Goal: Information Seeking & Learning: Check status

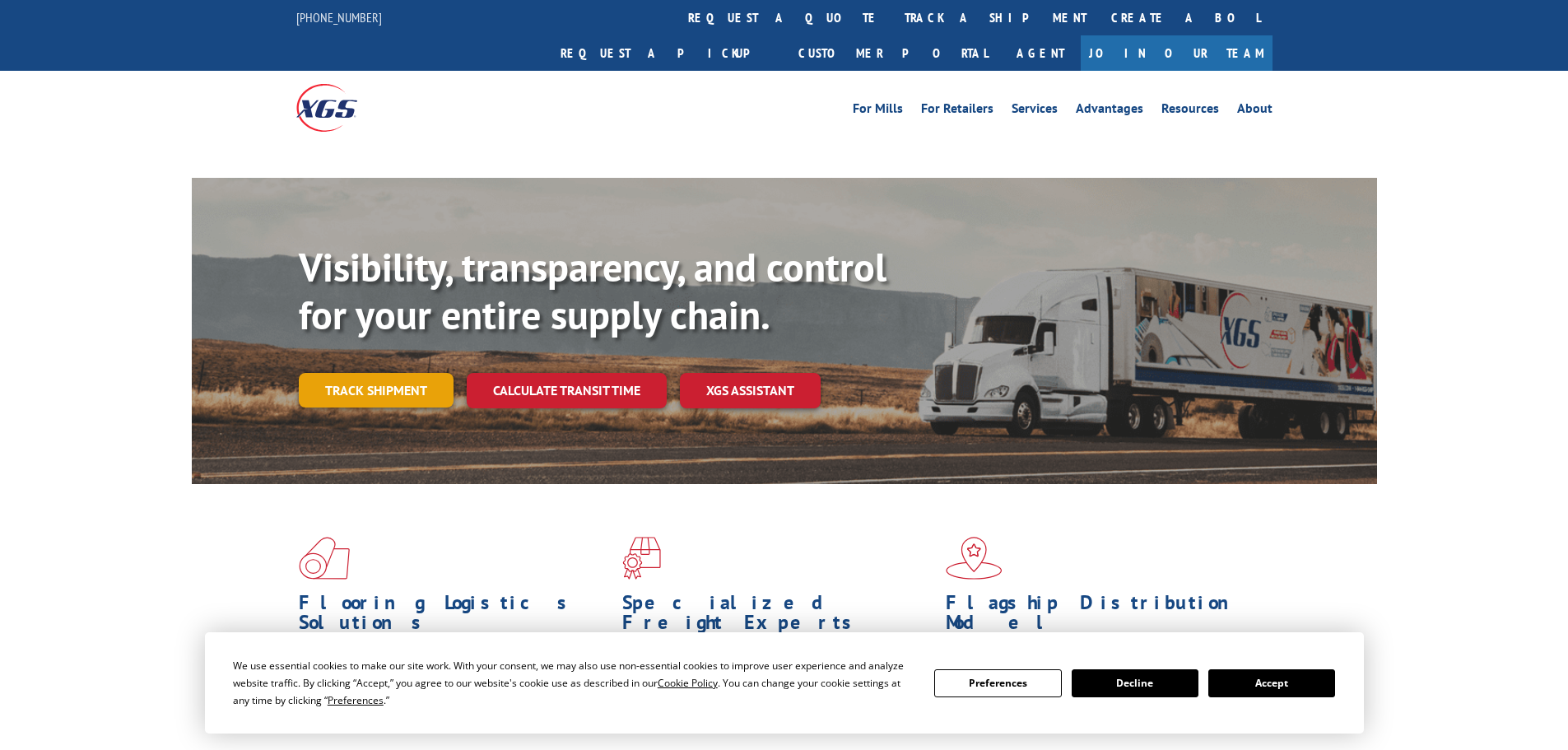
click at [366, 373] on link "Track shipment" at bounding box center [376, 391] width 155 height 35
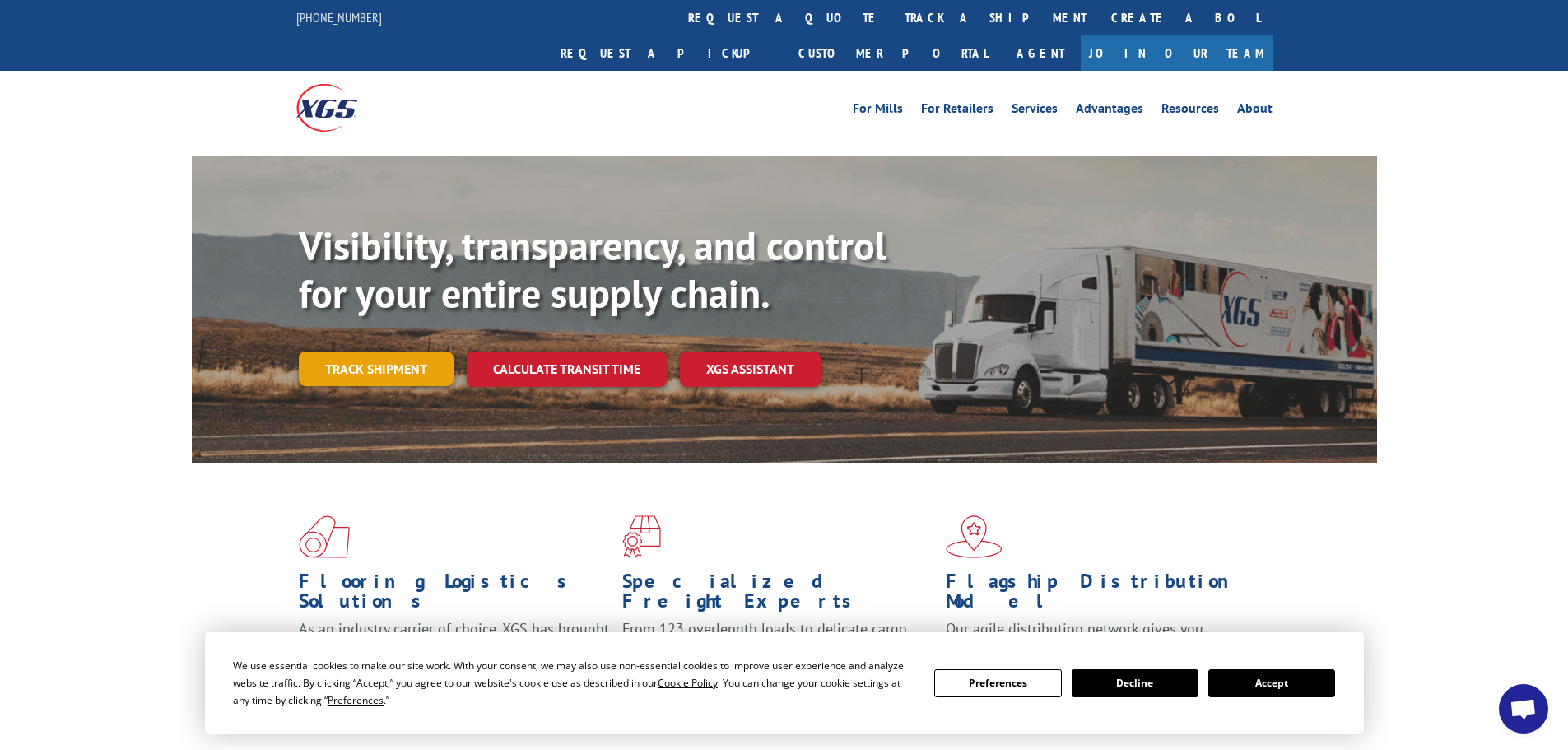
click at [399, 352] on link "Track shipment" at bounding box center [376, 369] width 155 height 35
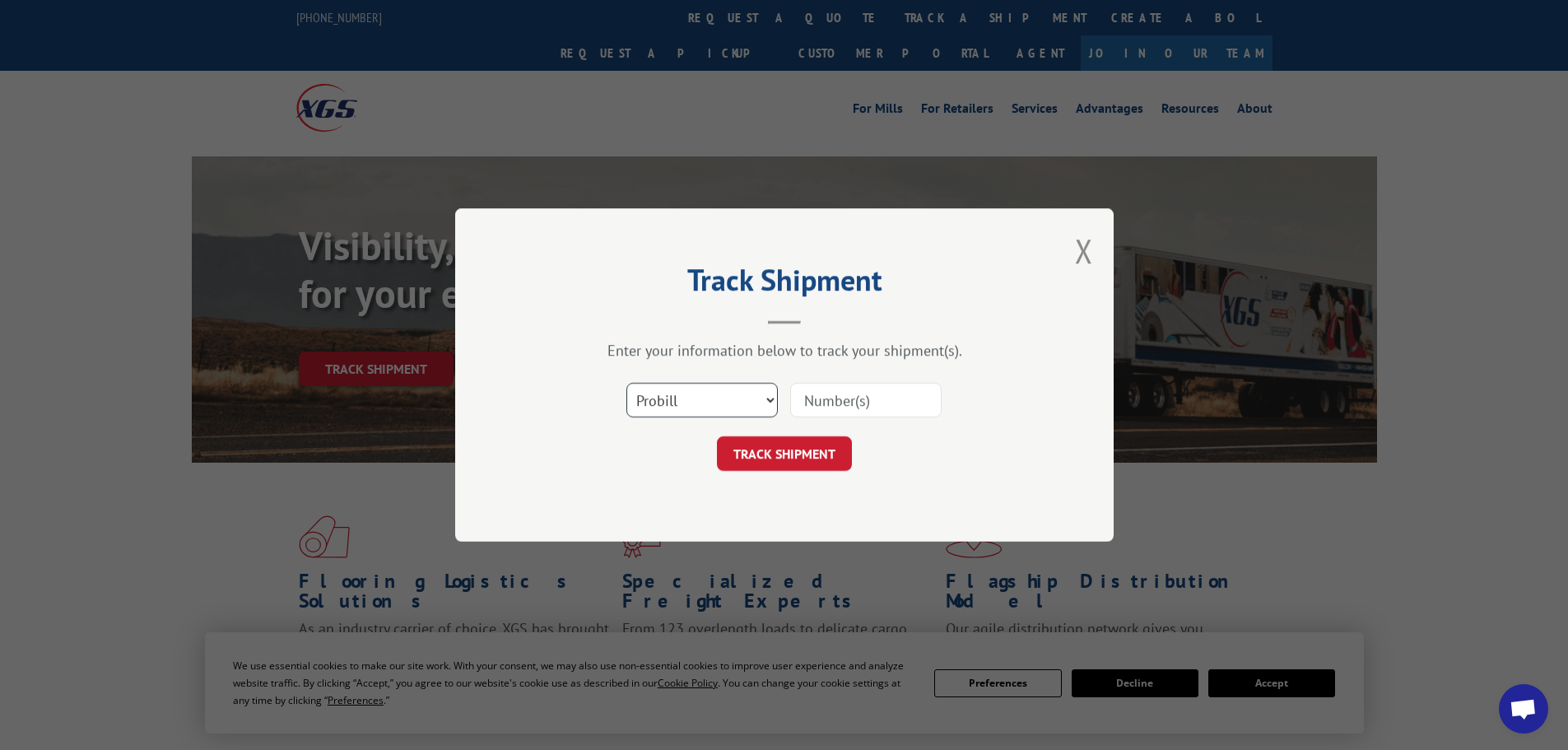
click at [671, 402] on select "Select category... Probill BOL PO" at bounding box center [702, 401] width 151 height 35
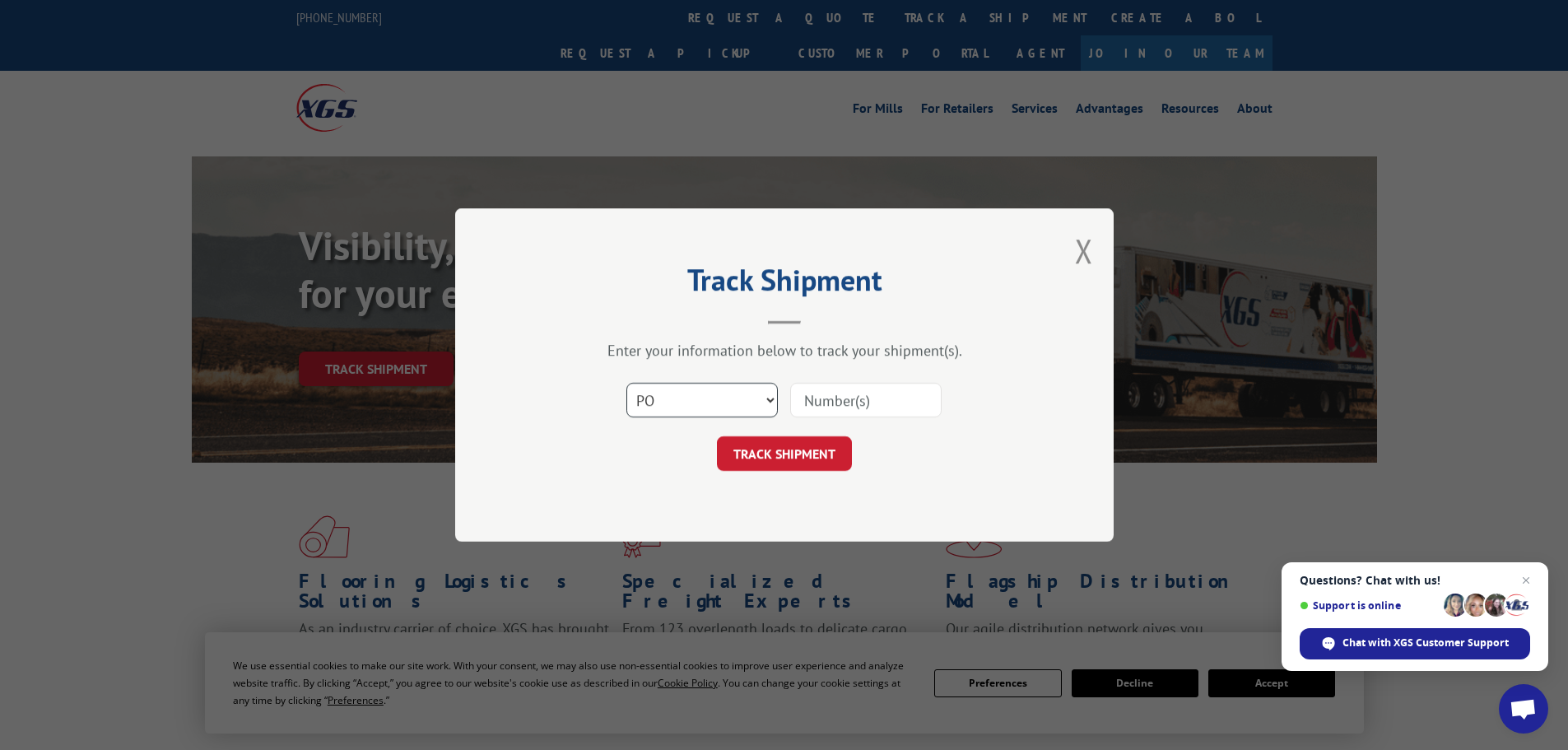
click at [627, 383] on select "Select category... Probill BOL PO" at bounding box center [702, 401] width 151 height 35
click at [713, 413] on select "Select category... Probill BOL PO" at bounding box center [702, 401] width 151 height 35
select select "bol"
click at [627, 383] on select "Select category... Probill BOL PO" at bounding box center [702, 401] width 151 height 35
click at [825, 401] on input at bounding box center [865, 401] width 151 height 35
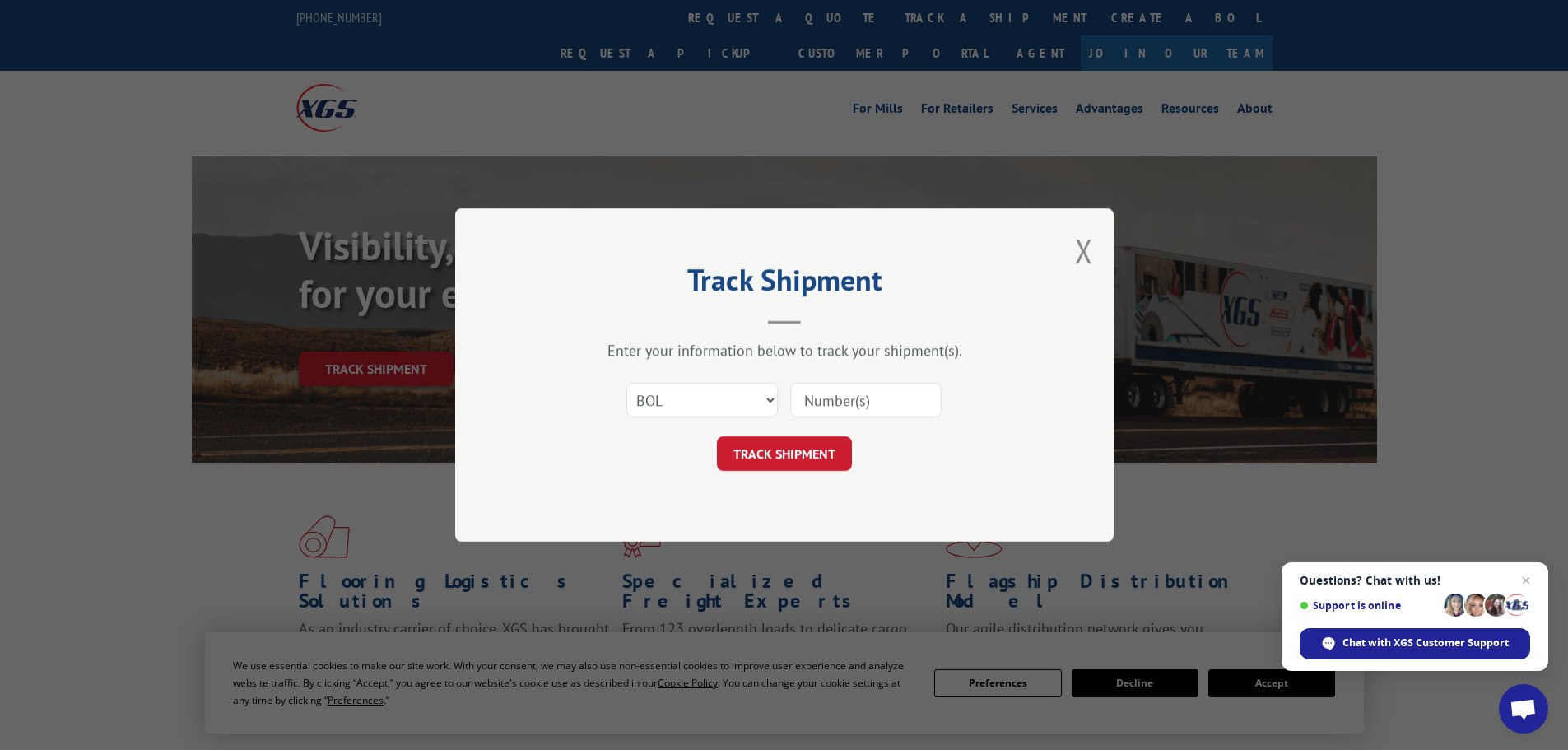
paste input "5266607"
type input "5266607"
click at [792, 454] on button "TRACK SHIPMENT" at bounding box center [784, 454] width 135 height 35
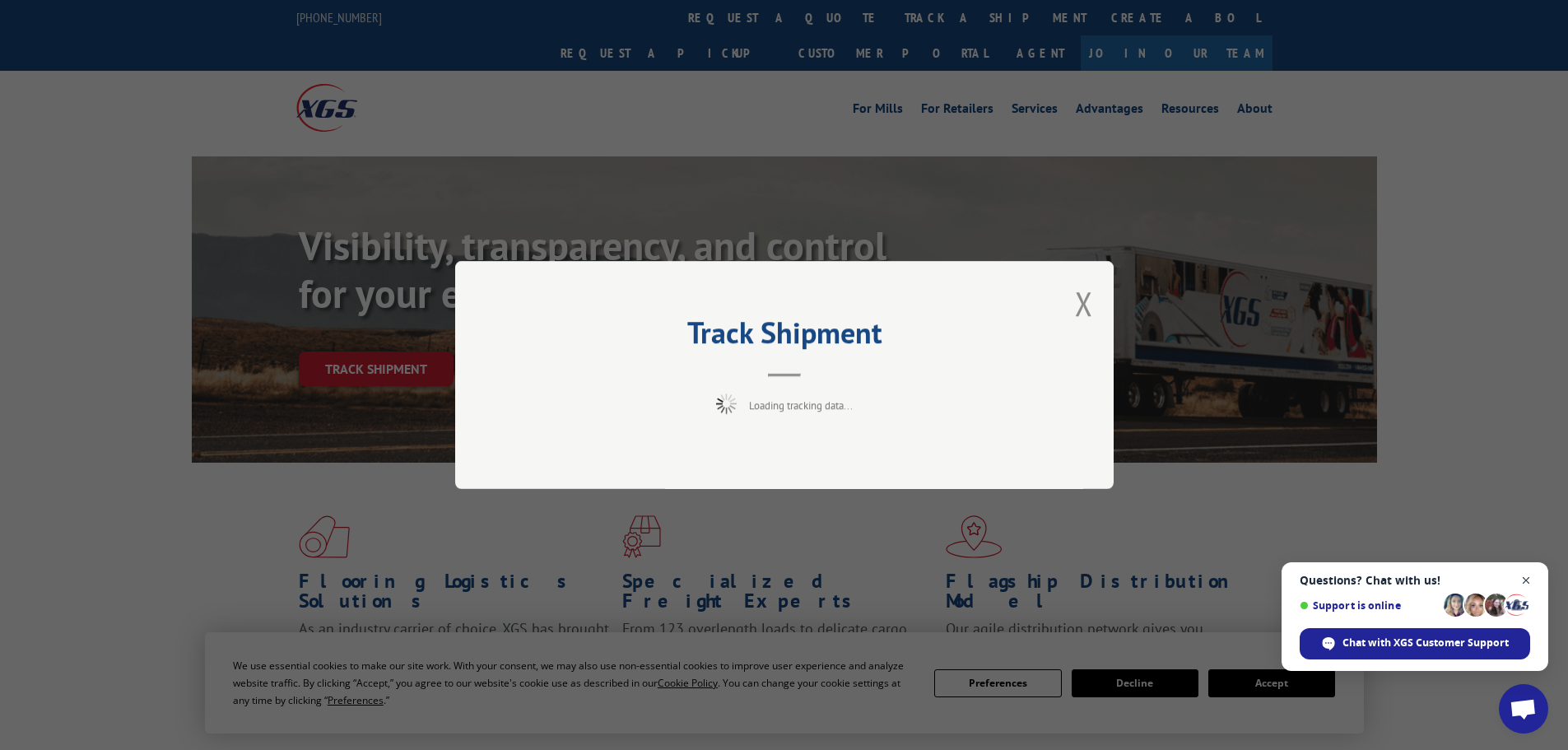
click at [1525, 584] on span "Close chat" at bounding box center [1527, 581] width 20 height 20
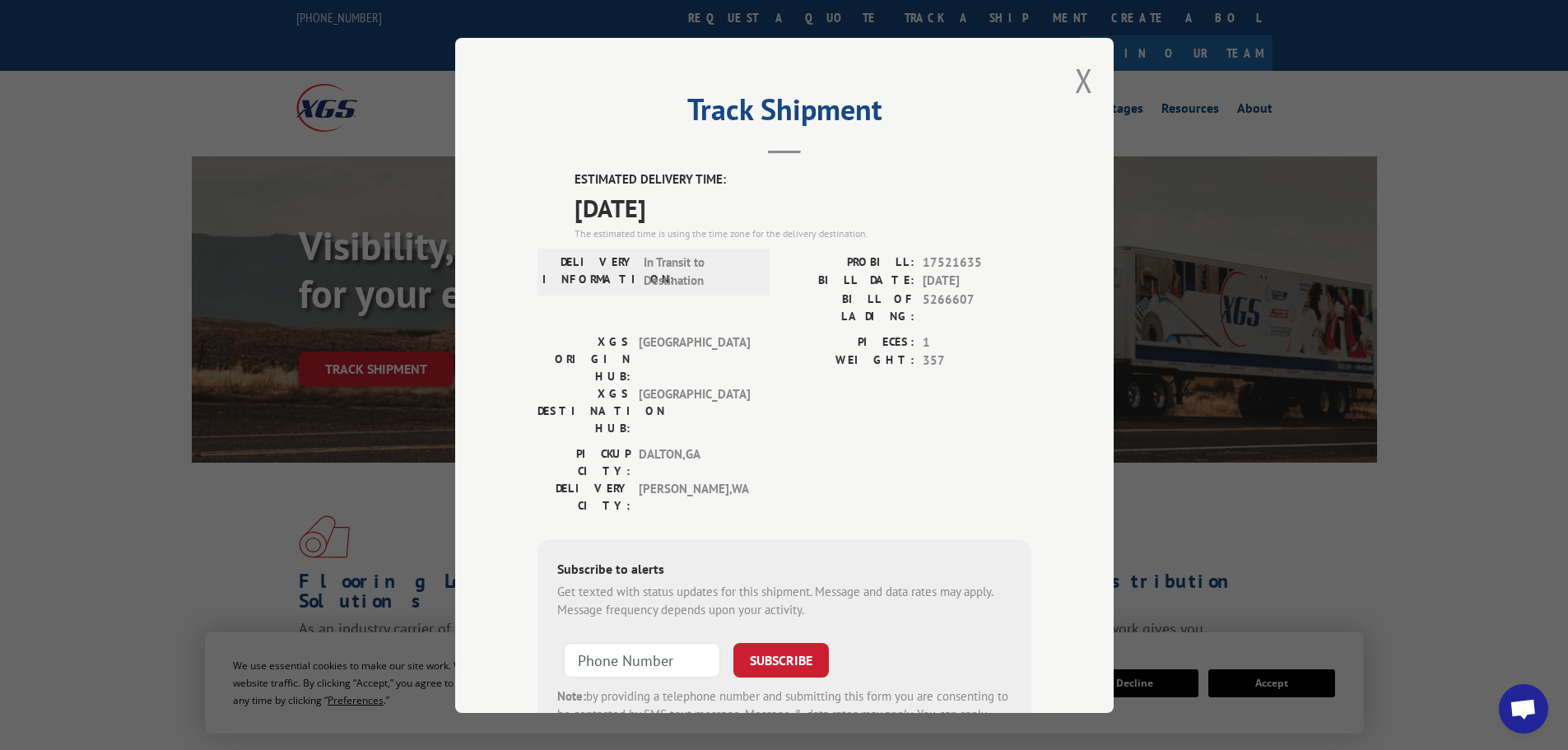
click at [762, 333] on div "XGS ORIGIN HUB: TUNNEL HILL XGS DESTINATION HUB: [GEOGRAPHIC_DATA] PIECES: 1 WE…" at bounding box center [784, 389] width 494 height 112
